Goal: Task Accomplishment & Management: Complete application form

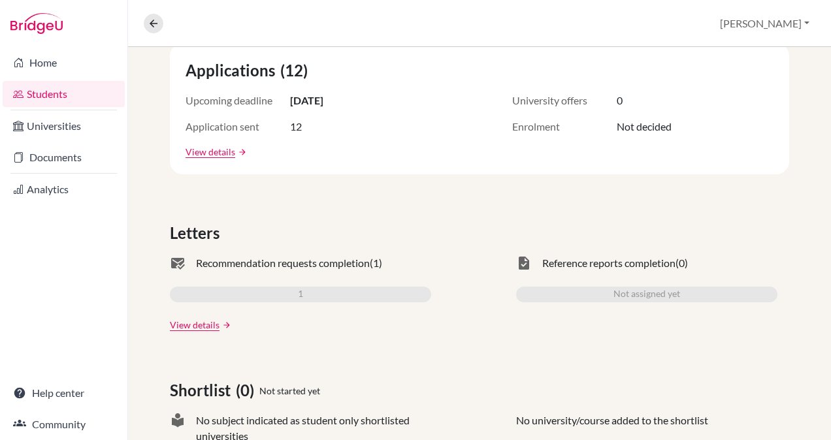
scroll to position [252, 0]
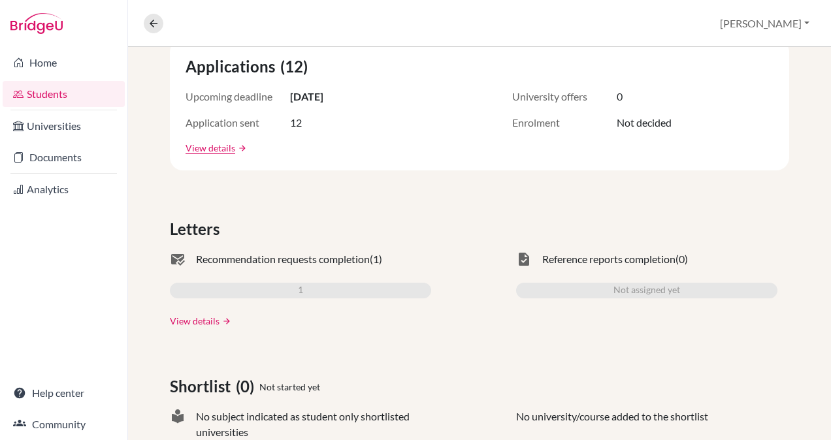
click at [188, 324] on link "View details" at bounding box center [195, 321] width 50 height 14
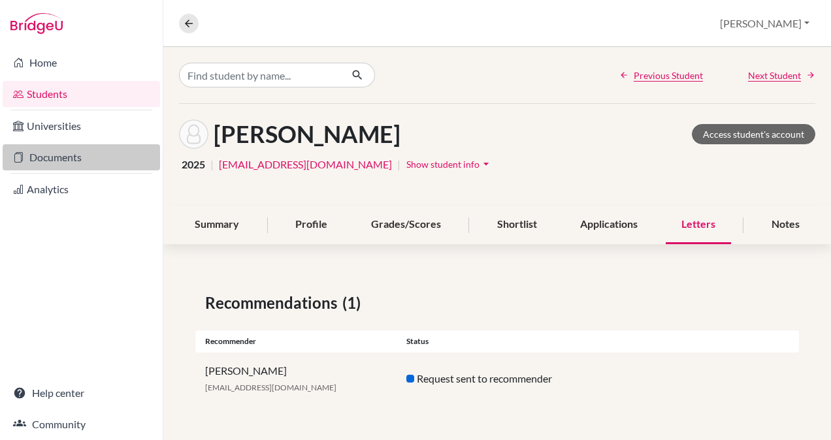
click at [73, 157] on link "Documents" at bounding box center [81, 157] width 157 height 26
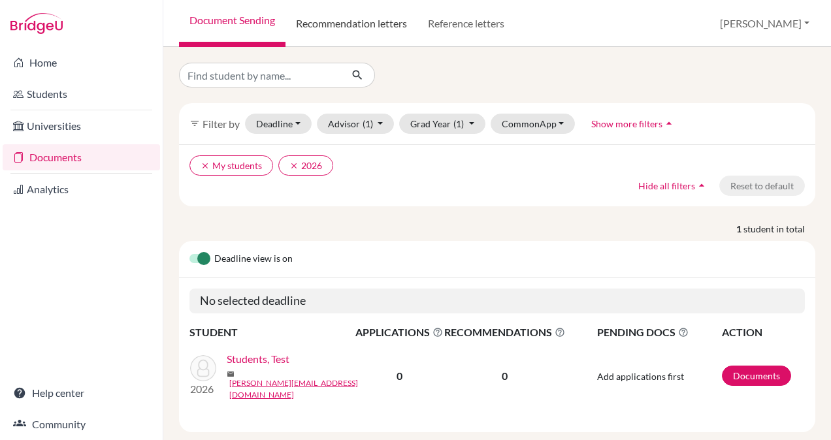
click at [356, 18] on link "Recommendation letters" at bounding box center [351, 23] width 132 height 47
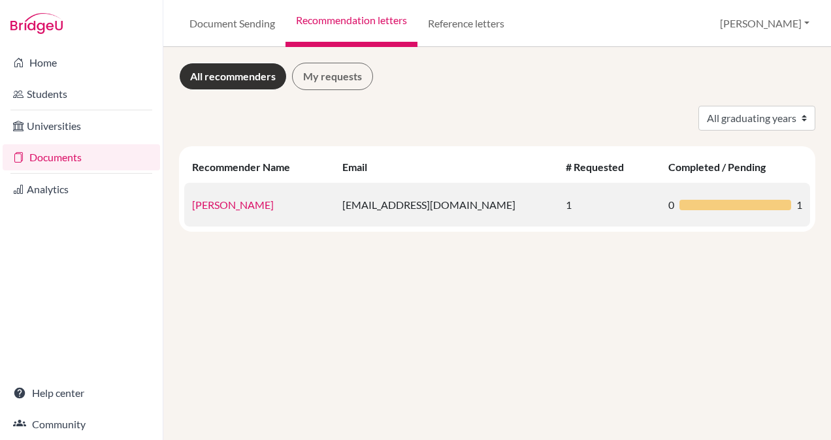
click at [264, 204] on link "[PERSON_NAME]" at bounding box center [233, 205] width 82 height 12
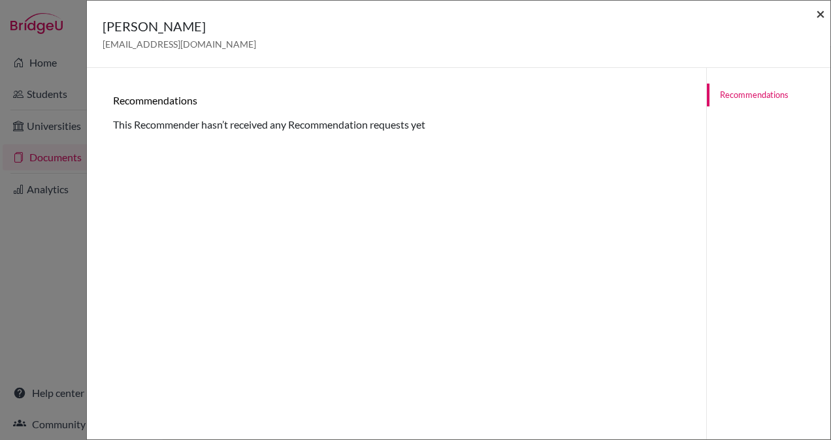
click at [820, 12] on span "×" at bounding box center [820, 13] width 9 height 19
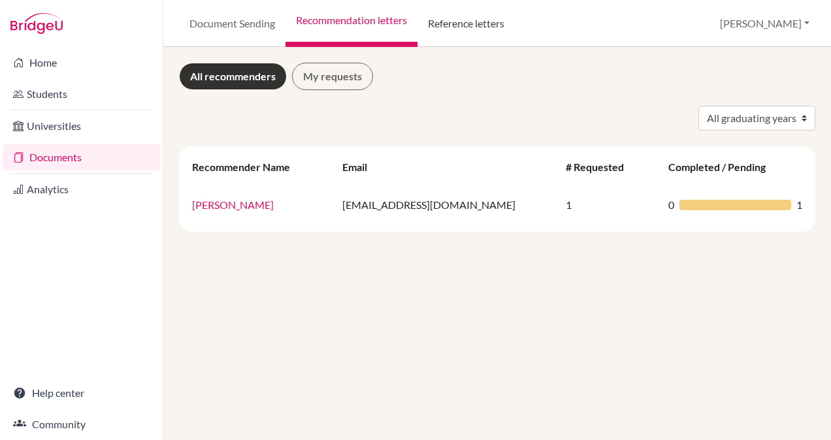
click at [471, 27] on link "Reference letters" at bounding box center [465, 23] width 97 height 47
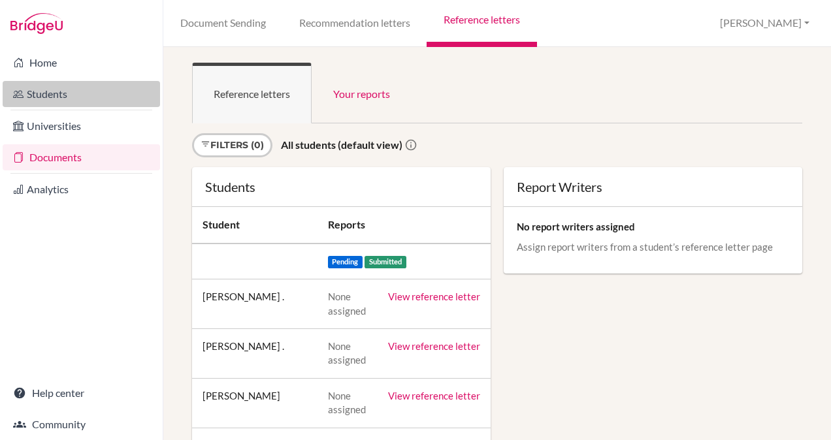
click at [78, 88] on link "Students" at bounding box center [81, 94] width 157 height 26
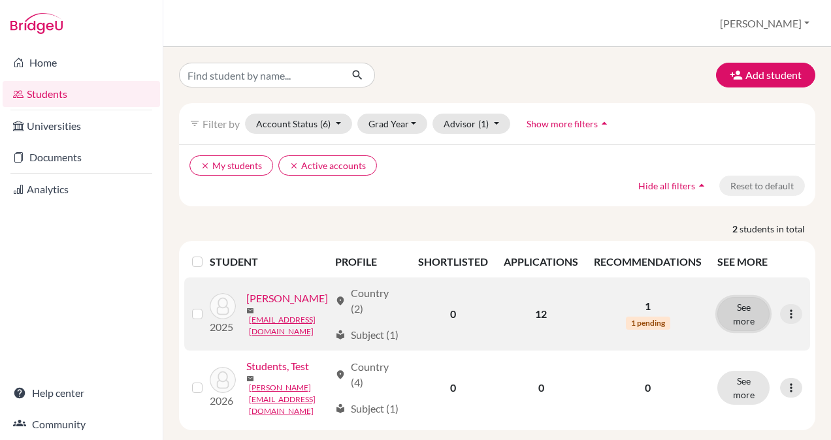
click at [735, 310] on button "See more" at bounding box center [743, 314] width 52 height 34
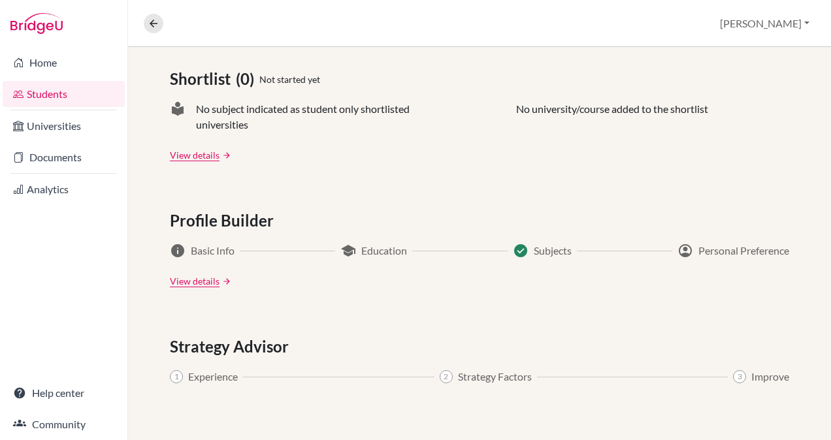
scroll to position [447, 0]
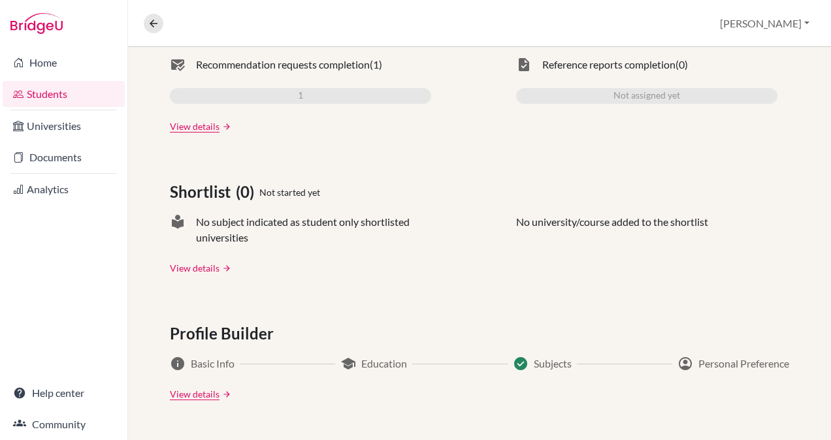
click at [196, 266] on link "View details" at bounding box center [195, 268] width 50 height 14
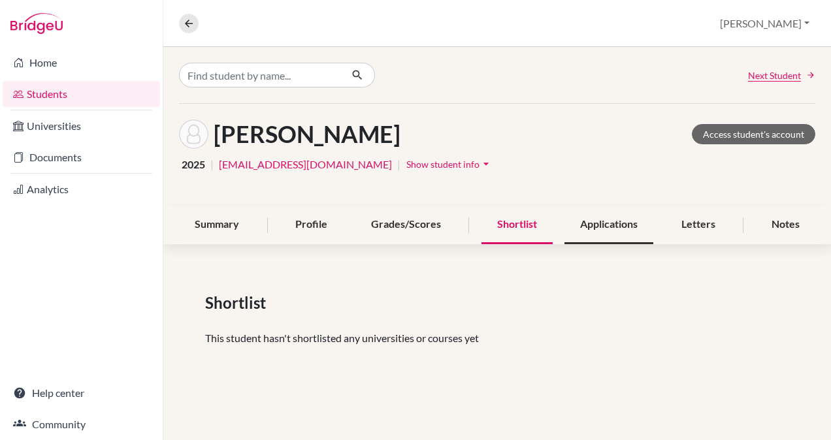
click at [600, 223] on div "Applications" at bounding box center [608, 225] width 89 height 39
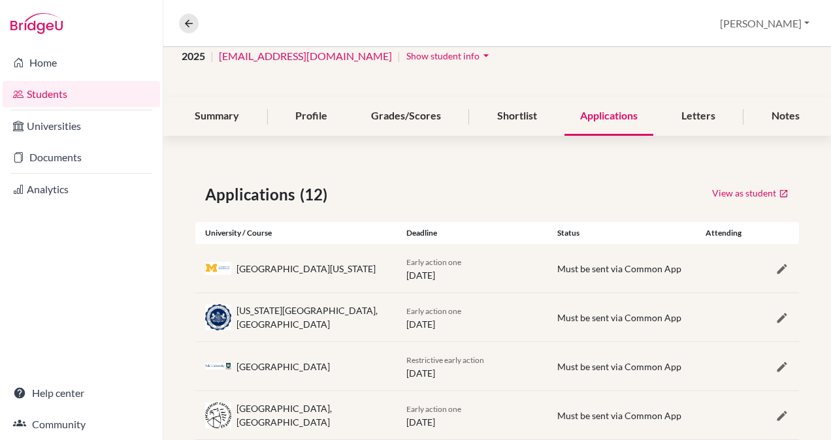
scroll to position [107, 0]
click at [694, 122] on div "Letters" at bounding box center [698, 118] width 65 height 39
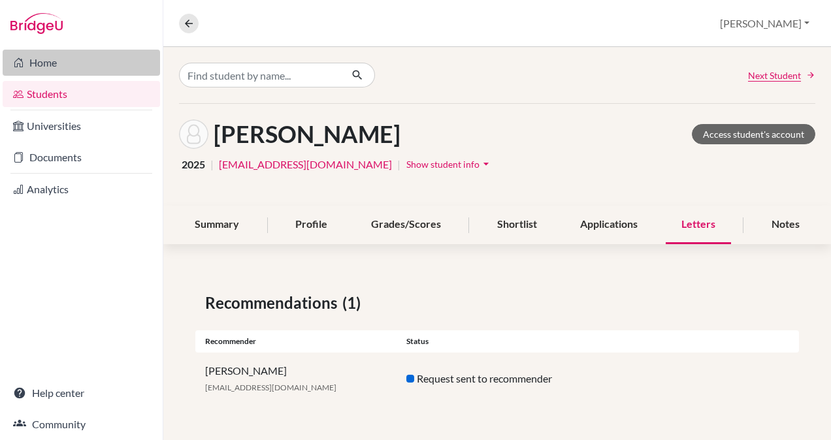
click at [74, 64] on link "Home" at bounding box center [81, 63] width 157 height 26
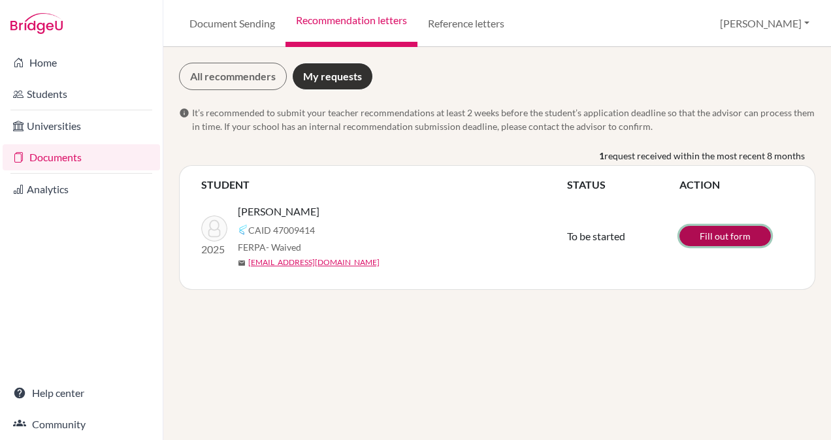
click at [692, 239] on link "Fill out form" at bounding box center [724, 236] width 91 height 20
